Goal: Task Accomplishment & Management: Complete application form

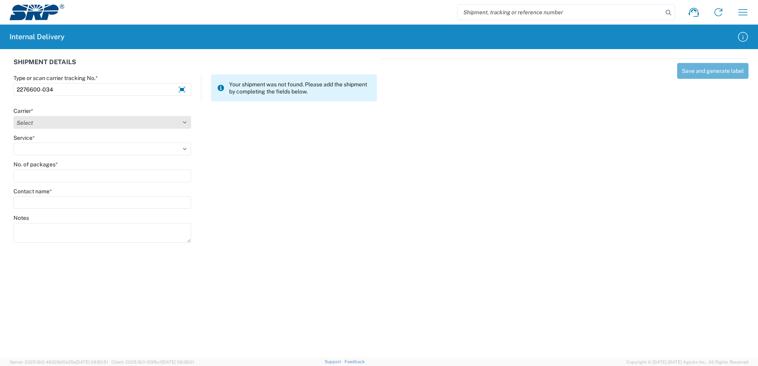
type input "2276600-034"
click at [185, 122] on select "Select Amazon Logistics ATI Trucking BC Dimerco Logistics Empire Southwest FedE…" at bounding box center [102, 122] width 178 height 13
select select "18714"
click at [13, 116] on select "Select Amazon Logistics ATI Trucking BC Dimerco Logistics Empire Southwest FedE…" at bounding box center [102, 122] width 178 height 13
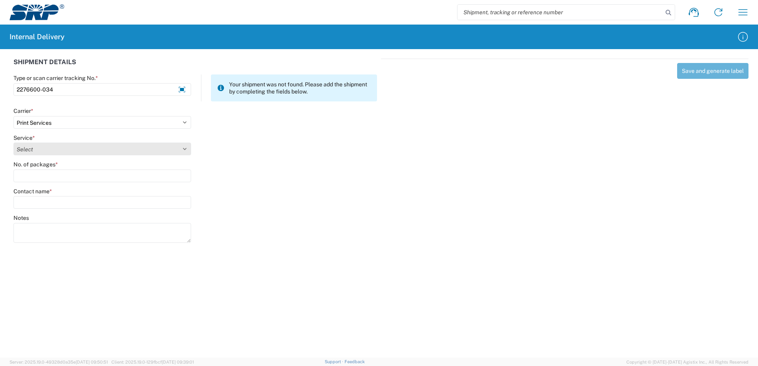
click at [184, 147] on select "Select Ground Inter-office" at bounding box center [102, 149] width 178 height 13
select select "35764"
click at [13, 143] on select "Select Ground Inter-office" at bounding box center [102, 149] width 178 height 13
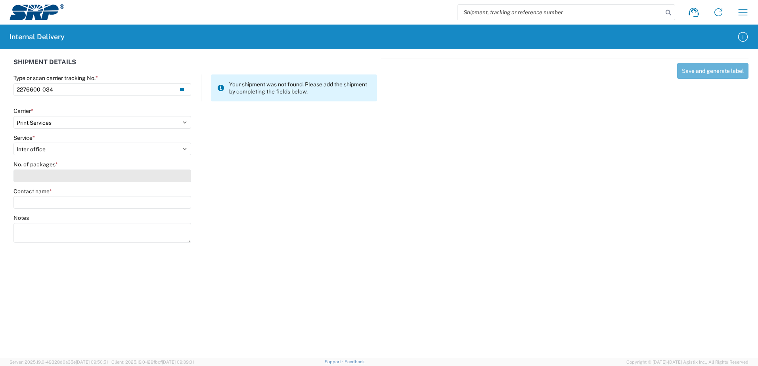
click at [179, 179] on input "No. of packages *" at bounding box center [102, 176] width 178 height 13
type input "1"
click at [173, 201] on input "Contact name *" at bounding box center [102, 202] width 178 height 13
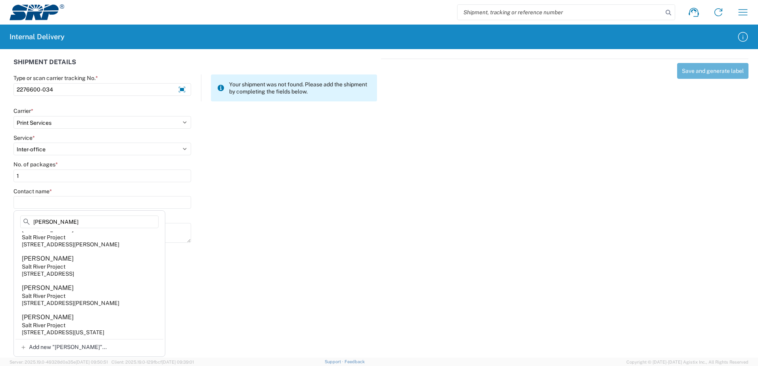
scroll to position [75, 0]
type input "[PERSON_NAME]"
click at [117, 262] on agx-address-suggestion-item "[PERSON_NAME] Salt River Project [STREET_ADDRESS]" at bounding box center [89, 265] width 148 height 29
type input "[PERSON_NAME]"
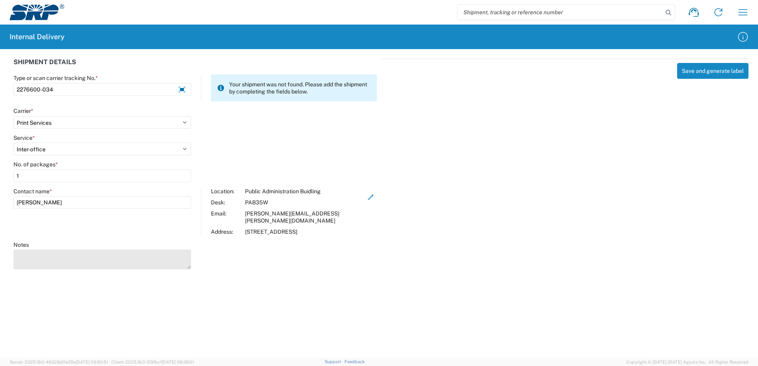
click at [91, 250] on textarea "Notes" at bounding box center [102, 260] width 178 height 20
type textarea "Deliver to PAB Building 15 Storage Room D. Price Change Summary and Rebate Shee…"
click at [418, 297] on agx-forms-host "Shipment request Shipment tracking Internal delivery Transit update My profile …" at bounding box center [379, 183] width 758 height 366
click at [714, 70] on button "Save and generate label" at bounding box center [712, 71] width 71 height 16
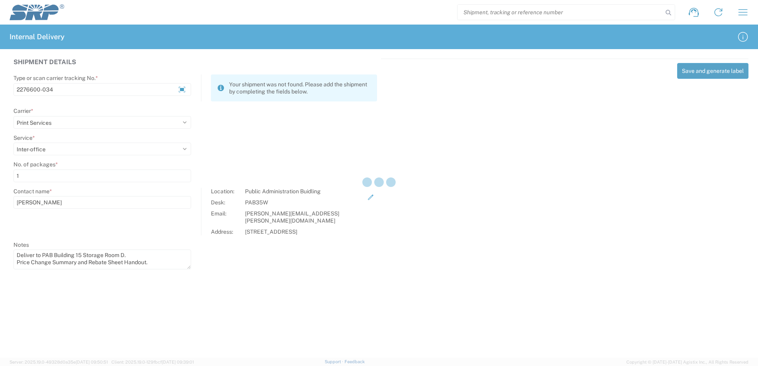
select select
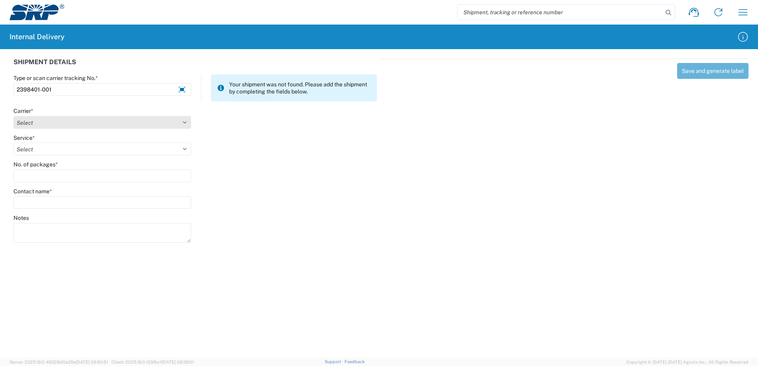
type input "2398401-001"
click at [185, 122] on select "Select Amazon Logistics ATI Trucking BC Dimerco Logistics Empire Southwest FedE…" at bounding box center [102, 122] width 178 height 13
select select "18714"
click at [13, 116] on select "Select Amazon Logistics ATI Trucking BC Dimerco Logistics Empire Southwest FedE…" at bounding box center [102, 122] width 178 height 13
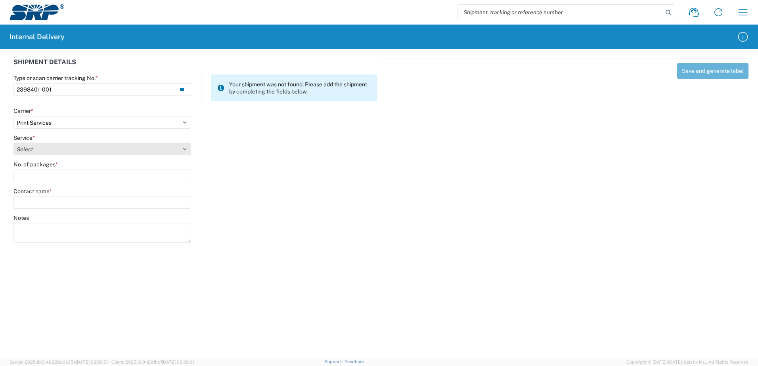
click at [185, 150] on select "Select Ground Inter-office" at bounding box center [102, 149] width 178 height 13
select select "35764"
click at [13, 143] on select "Select Ground Inter-office" at bounding box center [102, 149] width 178 height 13
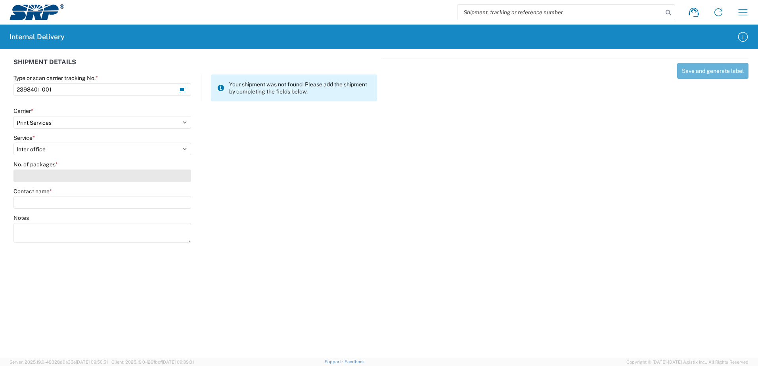
click at [176, 180] on input "No. of packages *" at bounding box center [102, 176] width 178 height 13
type input "1"
click at [170, 199] on input "Contact name *" at bounding box center [102, 202] width 178 height 13
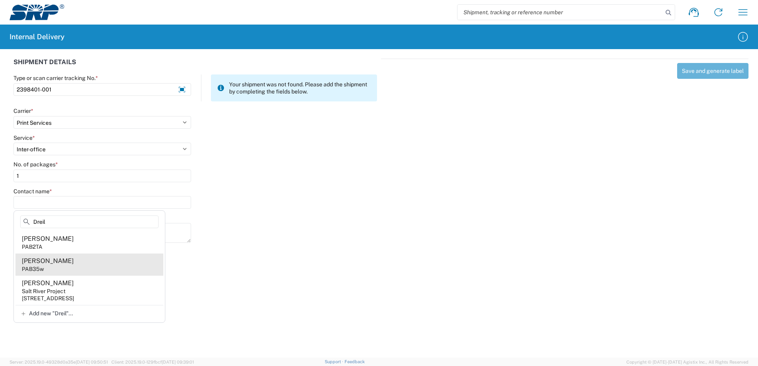
type input "Dreil"
click at [69, 270] on agx-address-suggestion-item "[PERSON_NAME] PAB35w" at bounding box center [89, 265] width 148 height 22
type input "[PERSON_NAME]"
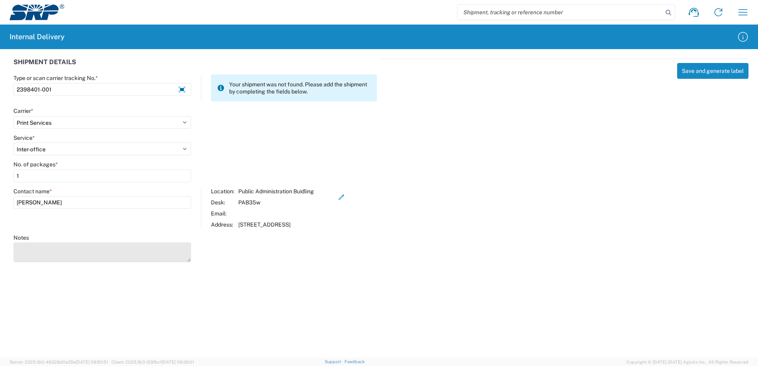
click at [38, 252] on textarea "Notes" at bounding box center [102, 253] width 178 height 20
type textarea "Canyon Lake Drawdown Project"
click at [273, 288] on agx-forms-host "Shipment request Shipment tracking Internal delivery Transit update My profile …" at bounding box center [379, 183] width 758 height 366
click at [707, 68] on button "Save and generate label" at bounding box center [712, 71] width 71 height 16
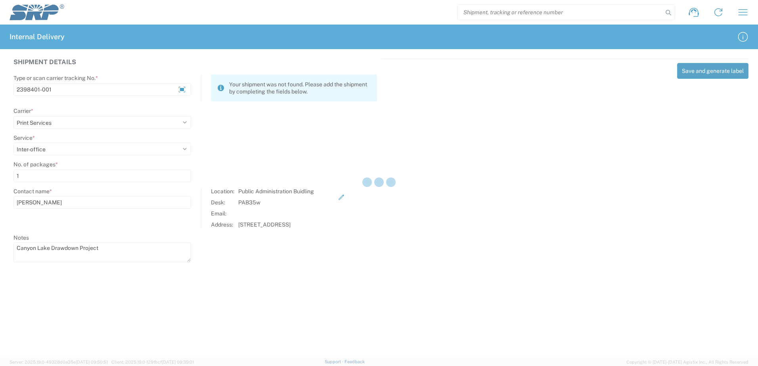
select select
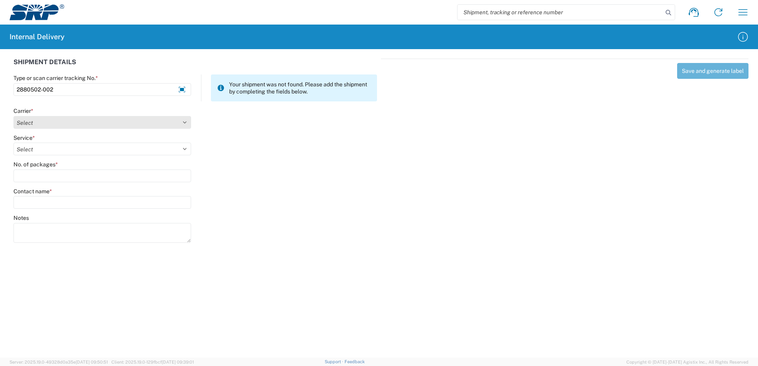
type input "2880502-002"
click at [185, 124] on select "Select Amazon Logistics ATI Trucking BC Dimerco Logistics Empire Southwest FedE…" at bounding box center [102, 122] width 178 height 13
select select "18714"
click at [13, 116] on select "Select Amazon Logistics ATI Trucking BC Dimerco Logistics Empire Southwest FedE…" at bounding box center [102, 122] width 178 height 13
select select "35764"
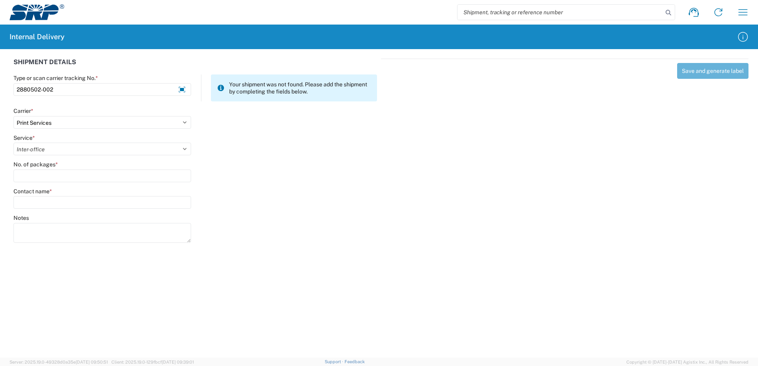
click at [13, 143] on select "Select Ground Inter-office" at bounding box center [102, 149] width 178 height 13
click at [180, 178] on input "No. of packages *" at bounding box center [102, 176] width 178 height 13
type input "3"
click at [180, 204] on input "Contact name *" at bounding box center [102, 202] width 178 height 13
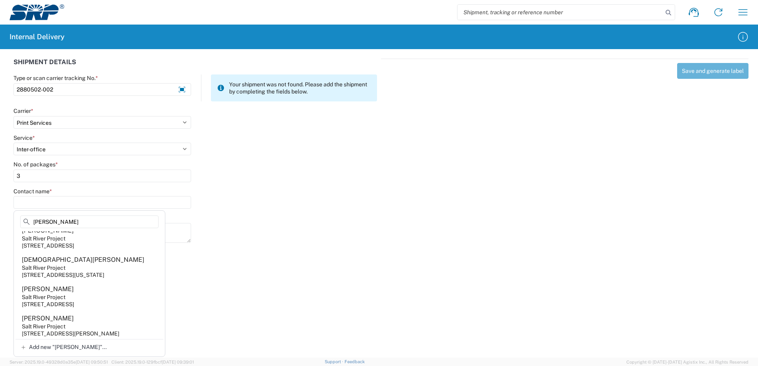
scroll to position [396, 0]
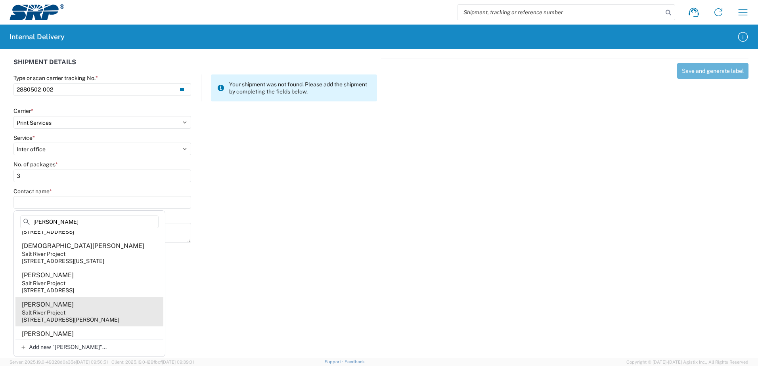
type input "[PERSON_NAME]"
click at [101, 326] on agx-address-suggestion-item "[PERSON_NAME] Salt River Project [STREET_ADDRESS][PERSON_NAME]" at bounding box center [89, 311] width 148 height 29
type input "[PERSON_NAME]"
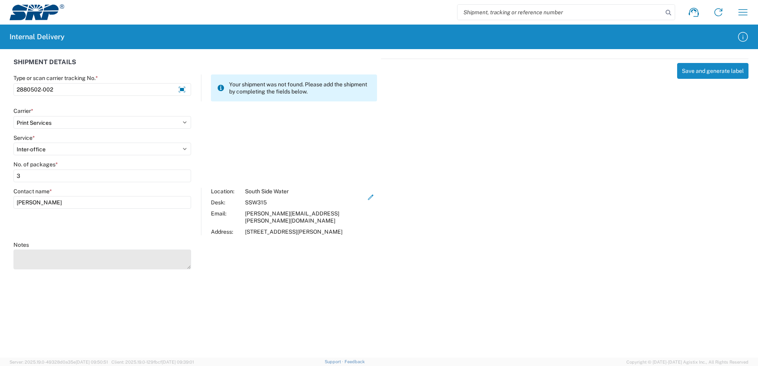
click at [42, 255] on textarea "Notes" at bounding box center [102, 260] width 178 height 20
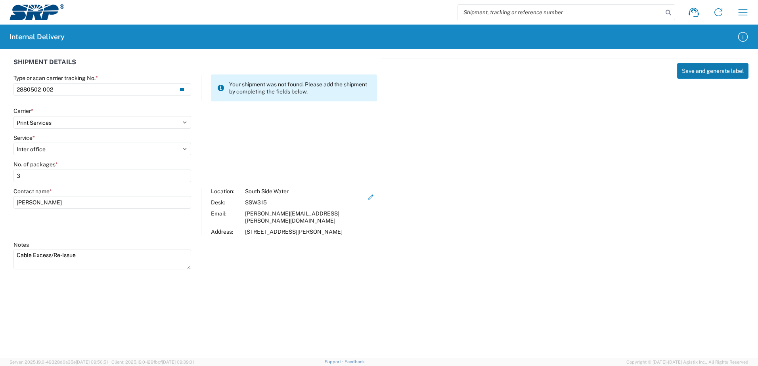
type textarea "Cable Excess/Re-Issue"
click at [709, 72] on button "Save and generate label" at bounding box center [712, 71] width 71 height 16
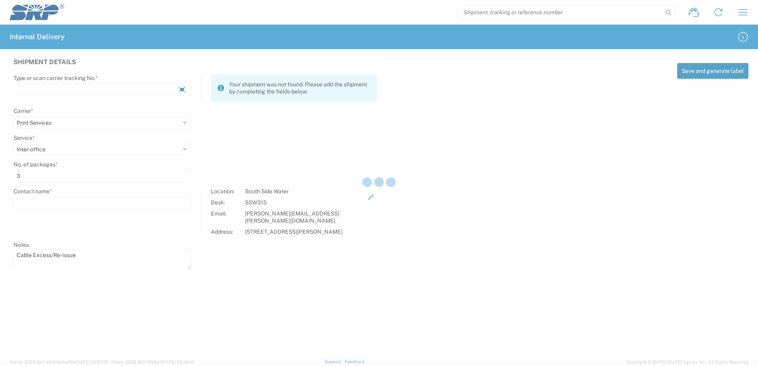
select select
